Goal: Obtain resource: Obtain resource

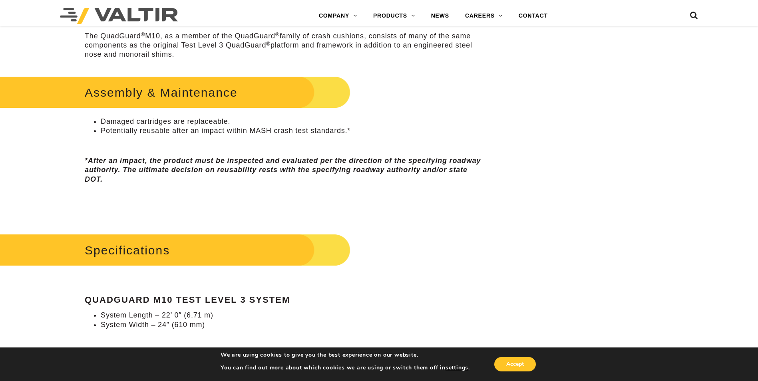
scroll to position [520, 0]
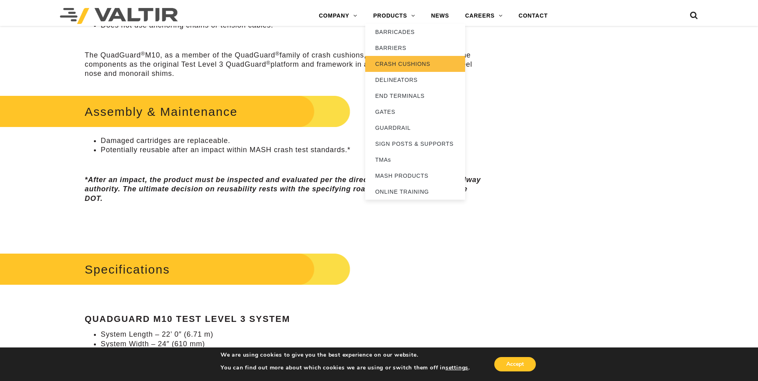
click at [399, 64] on link "CRASH CUSHIONS" at bounding box center [415, 64] width 100 height 16
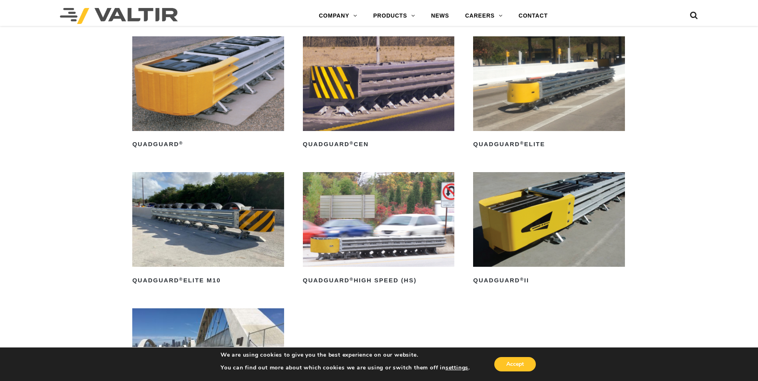
scroll to position [560, 0]
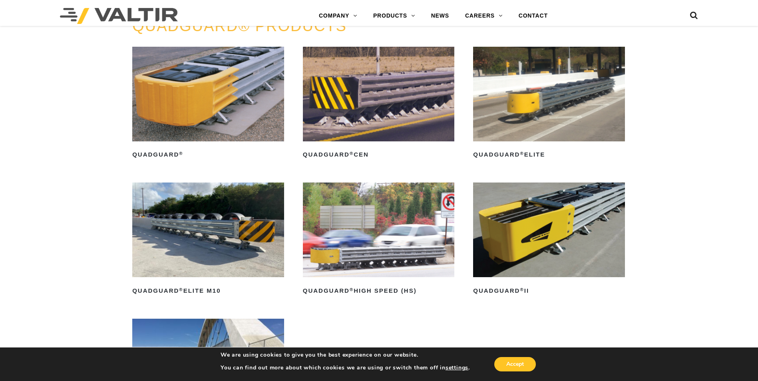
click at [563, 97] on img at bounding box center [549, 94] width 152 height 95
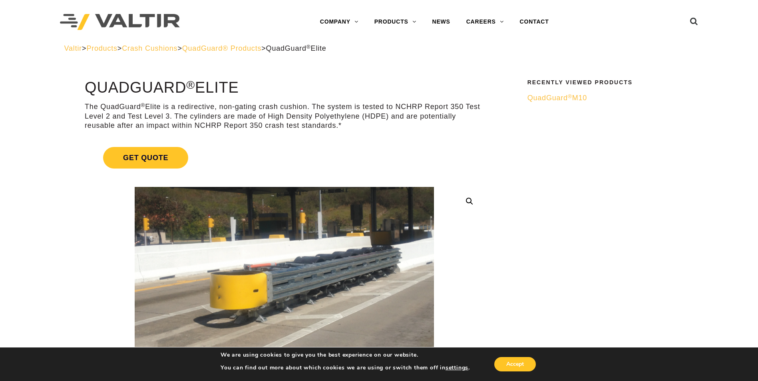
click at [555, 98] on span "QuadGuard ® M10" at bounding box center [558, 98] width 60 height 8
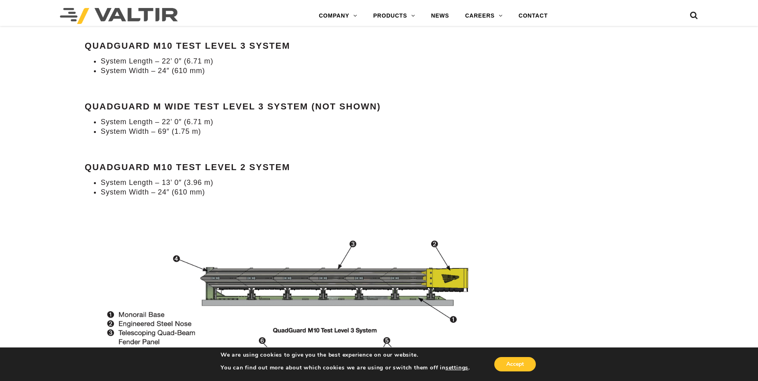
scroll to position [720, 0]
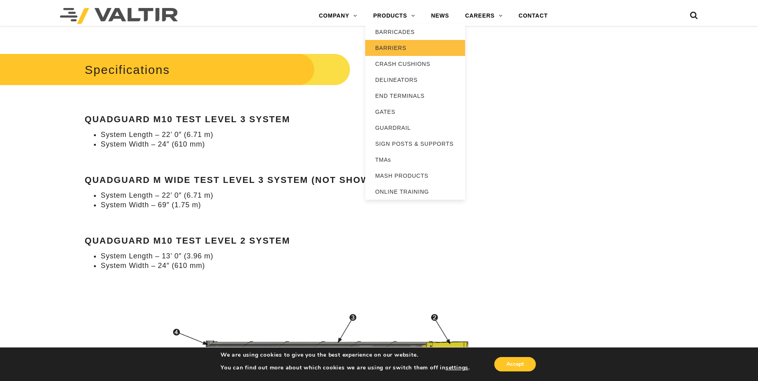
click at [398, 49] on link "BARRIERS" at bounding box center [415, 48] width 100 height 16
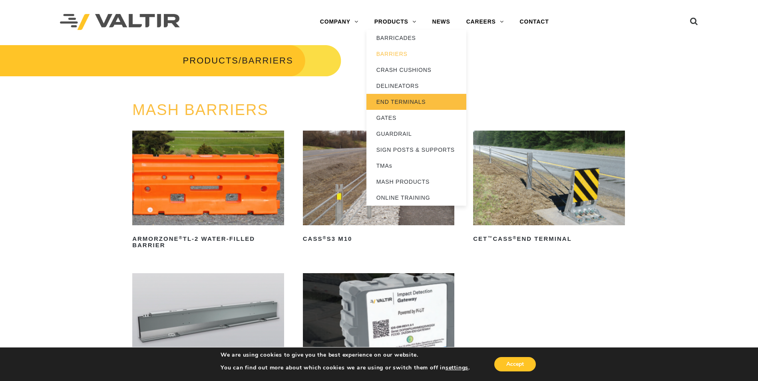
click at [401, 104] on link "END TERMINALS" at bounding box center [417, 102] width 100 height 16
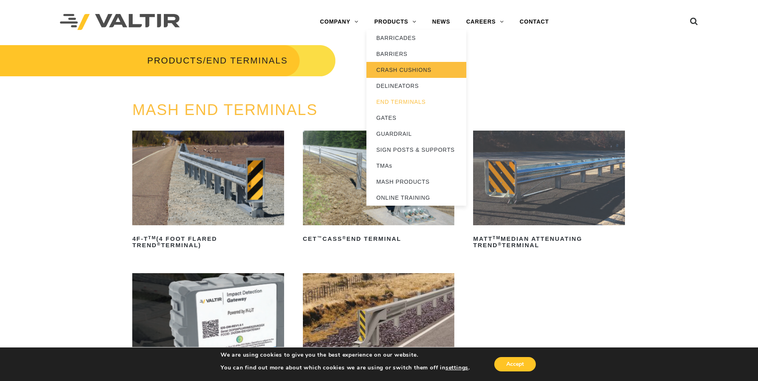
click at [396, 67] on link "CRASH CUSHIONS" at bounding box center [417, 70] width 100 height 16
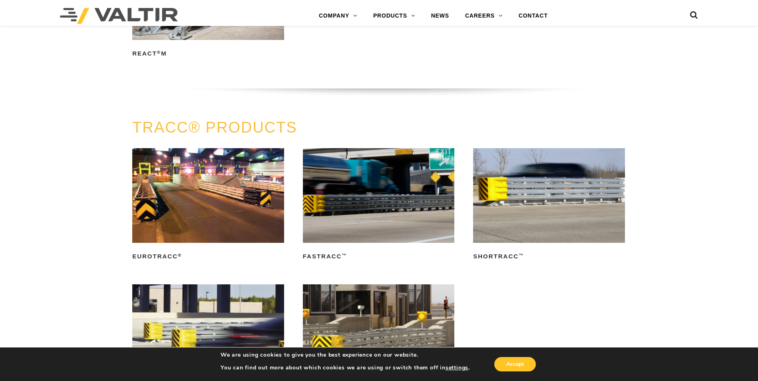
scroll to position [1279, 0]
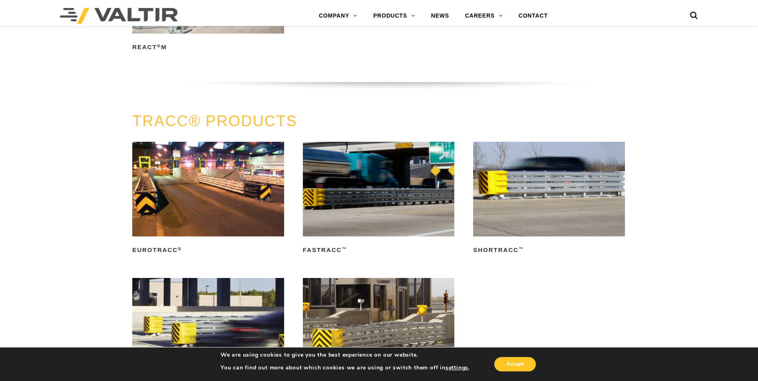
click at [534, 209] on img at bounding box center [549, 189] width 152 height 95
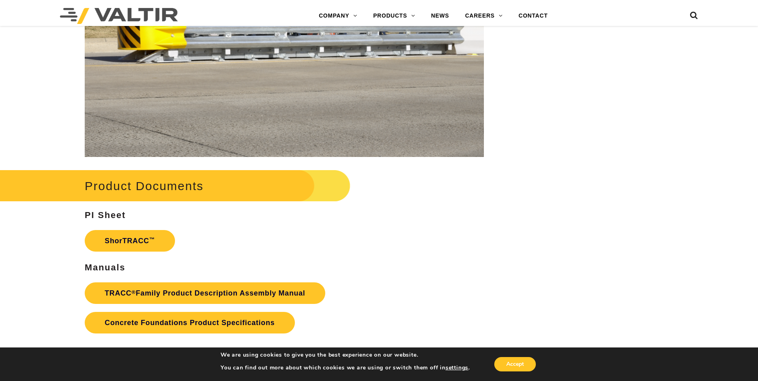
scroll to position [1200, 0]
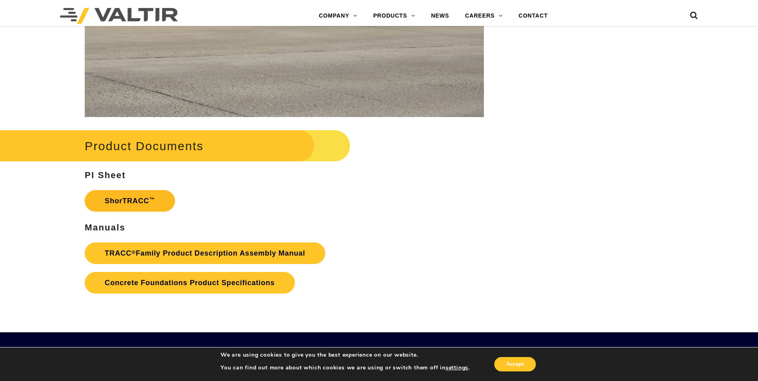
click at [138, 203] on link "ShorTRACC ™" at bounding box center [130, 201] width 90 height 22
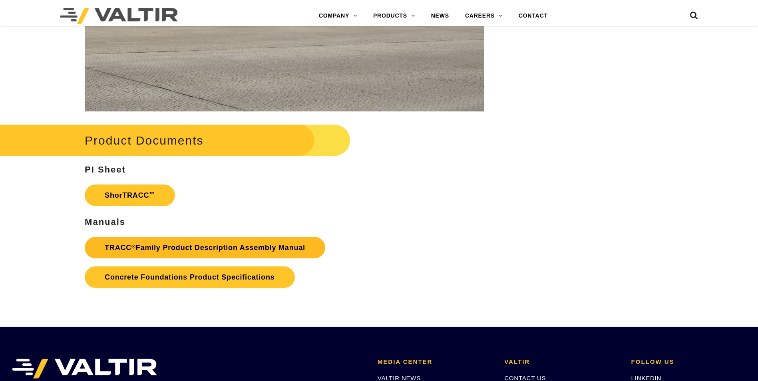
scroll to position [1200, 0]
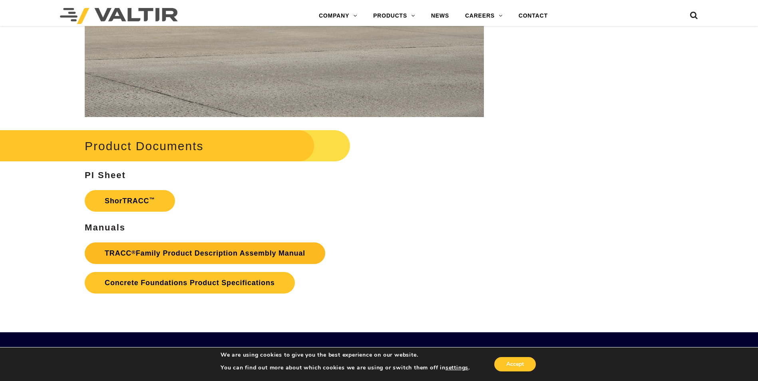
click at [175, 253] on link "TRACC ® Family Product Description Assembly Manual" at bounding box center [205, 254] width 241 height 22
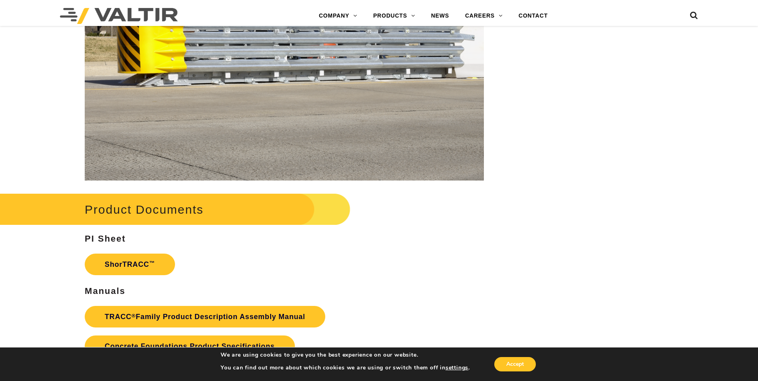
scroll to position [1166, 0]
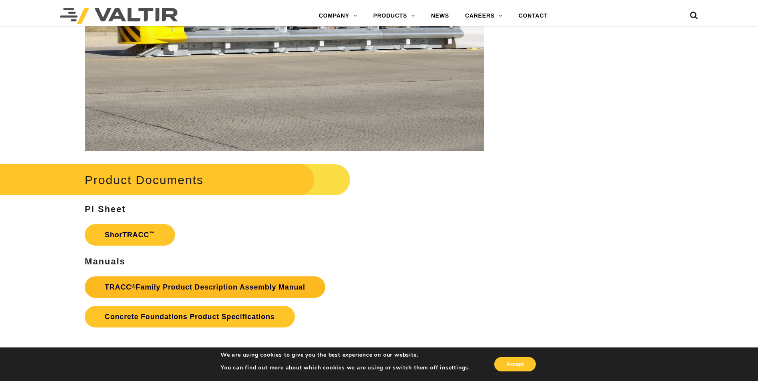
click at [190, 291] on link "TRACC ® Family Product Description Assembly Manual" at bounding box center [205, 288] width 241 height 22
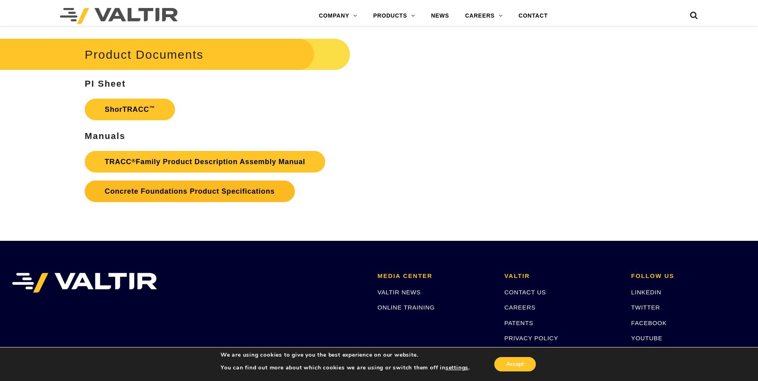
scroll to position [1271, 0]
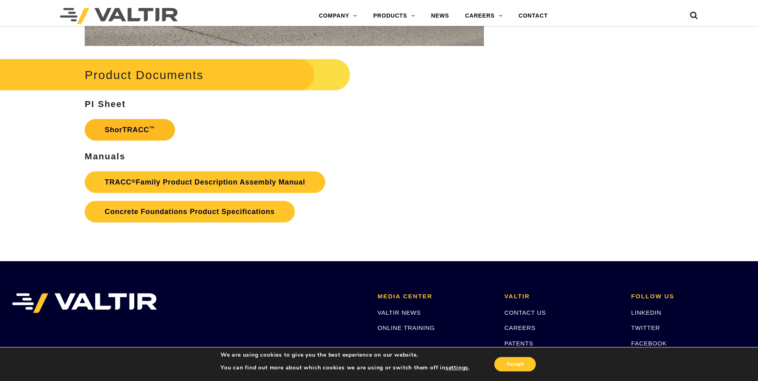
click at [137, 131] on link "ShorTRACC ™" at bounding box center [130, 130] width 90 height 22
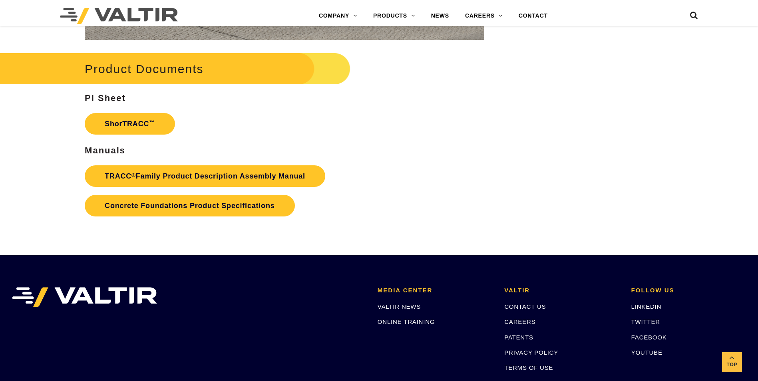
scroll to position [1271, 0]
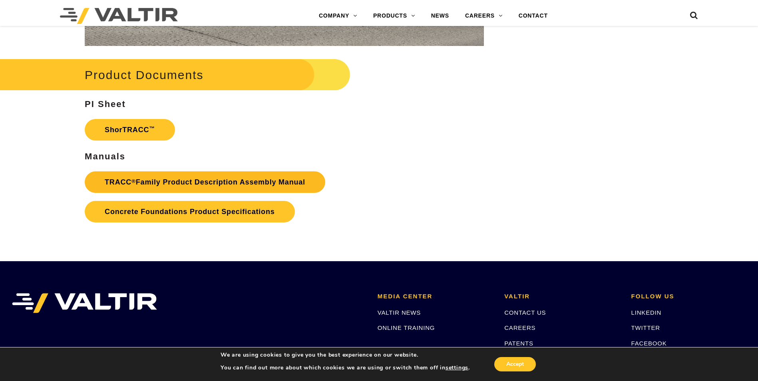
click at [175, 184] on link "TRACC ® Family Product Description Assembly Manual" at bounding box center [205, 183] width 241 height 22
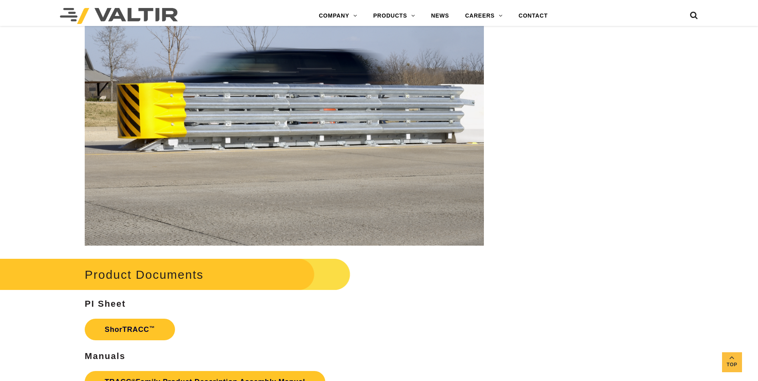
scroll to position [911, 0]
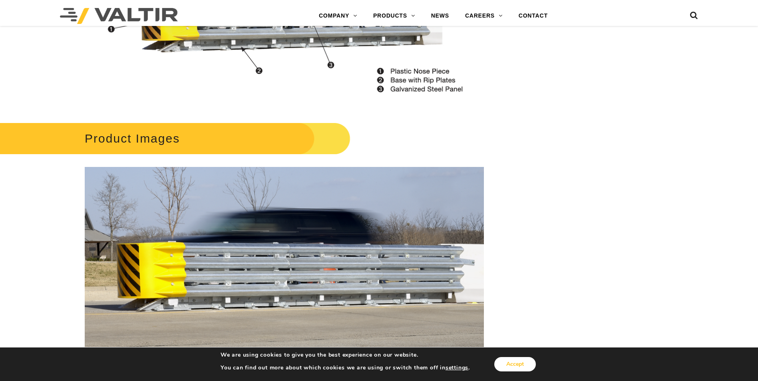
drag, startPoint x: 503, startPoint y: 367, endPoint x: 504, endPoint y: 362, distance: 5.3
click at [503, 367] on button "Accept" at bounding box center [516, 364] width 42 height 14
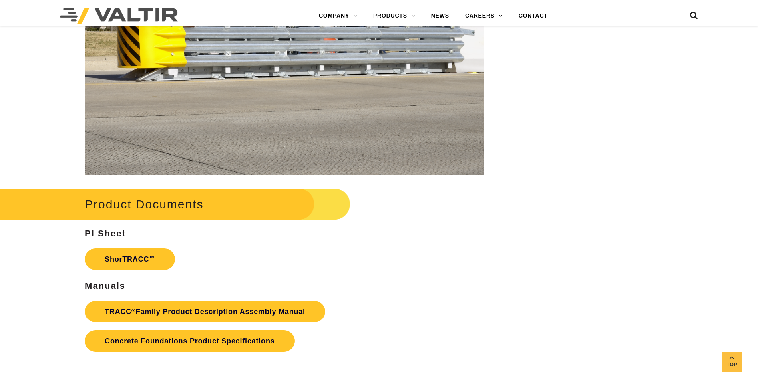
scroll to position [1191, 0]
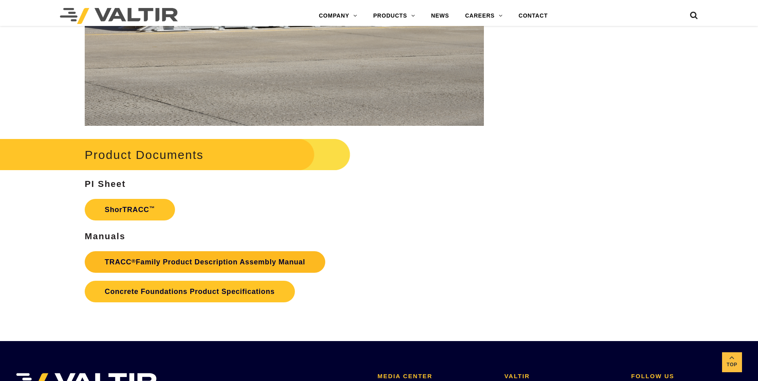
click at [208, 263] on link "TRACC ® Family Product Description Assembly Manual" at bounding box center [205, 262] width 241 height 22
